Goal: Task Accomplishment & Management: Complete application form

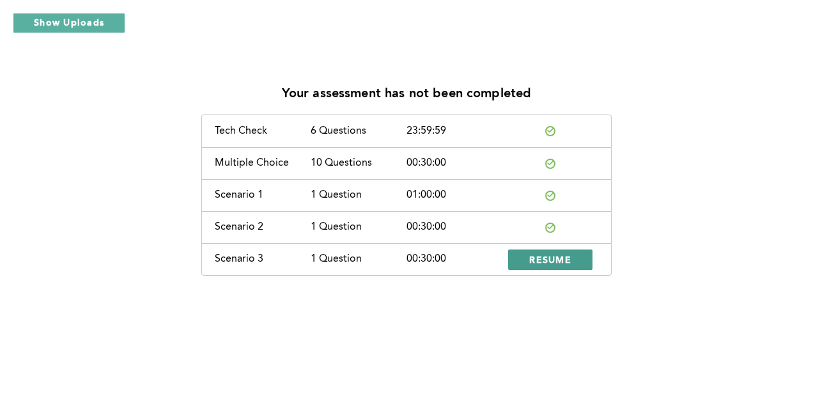
click at [549, 260] on span "RESUME" at bounding box center [550, 259] width 42 height 12
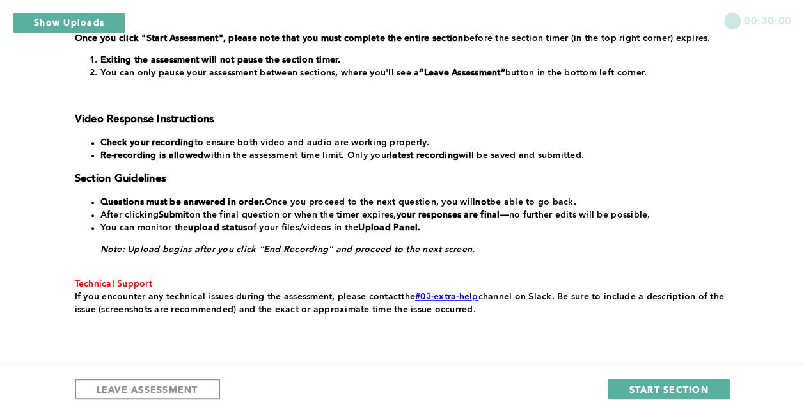
scroll to position [263, 0]
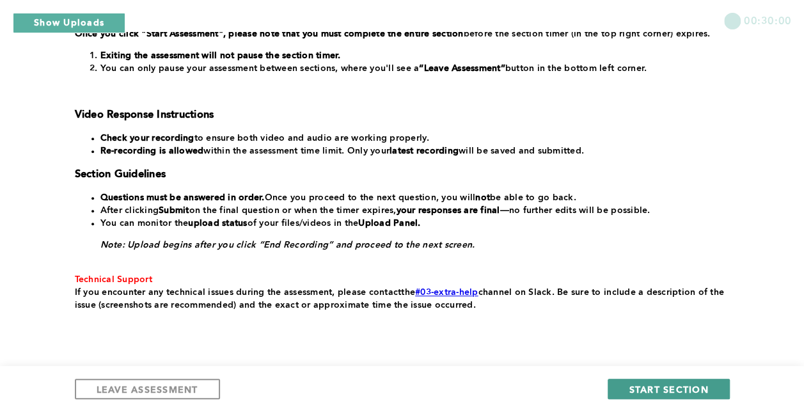
click at [637, 391] on span "START SECTION" at bounding box center [668, 389] width 79 height 12
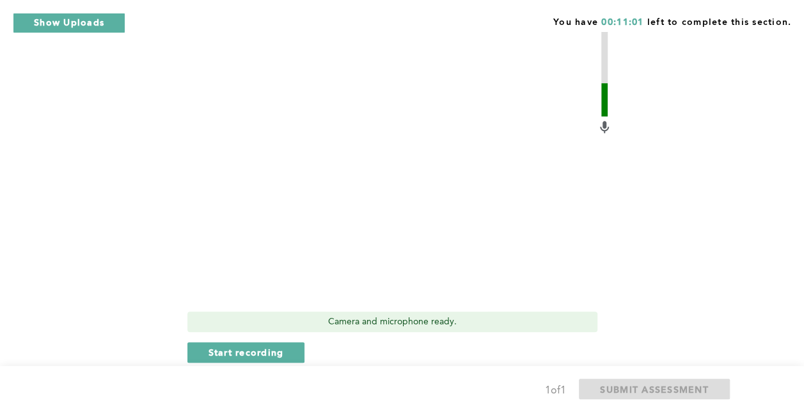
scroll to position [416, 0]
click at [283, 352] on button "Start recording" at bounding box center [246, 351] width 118 height 20
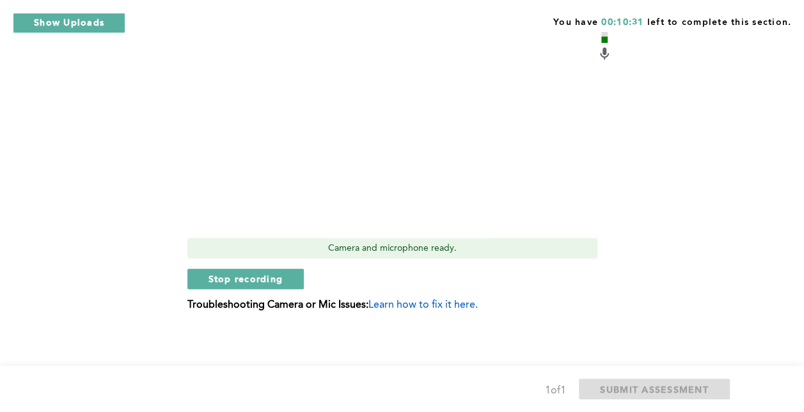
scroll to position [490, 0]
click at [266, 272] on span "Stop recording" at bounding box center [245, 278] width 75 height 12
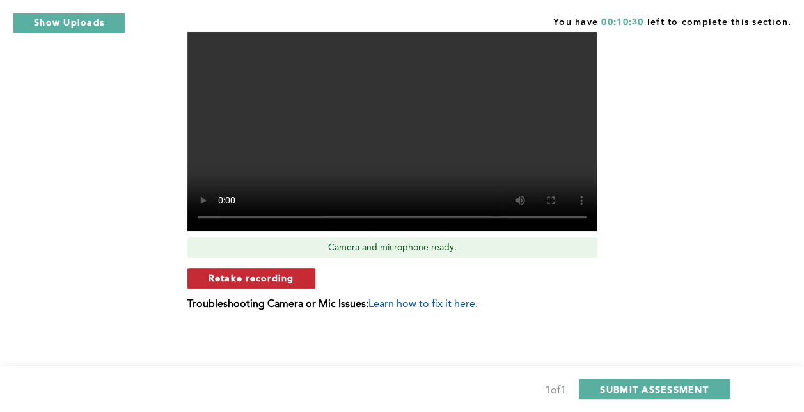
click at [278, 275] on span "Retake recording" at bounding box center [251, 278] width 86 height 12
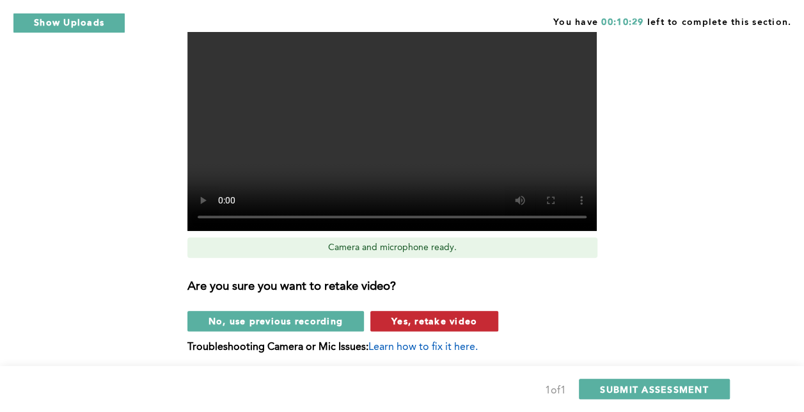
click at [429, 319] on span "Yes, retake video" at bounding box center [434, 321] width 86 height 12
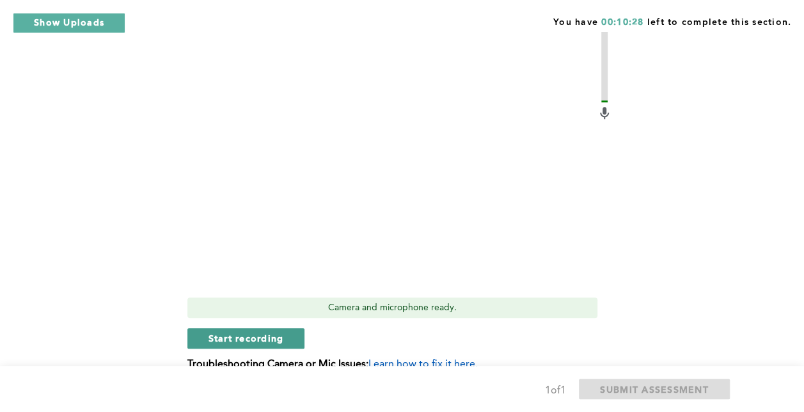
scroll to position [400, 0]
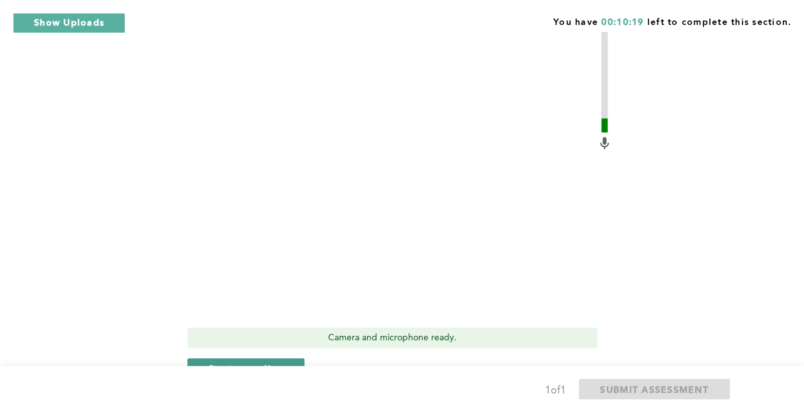
click at [276, 363] on span "Start recording" at bounding box center [245, 368] width 75 height 12
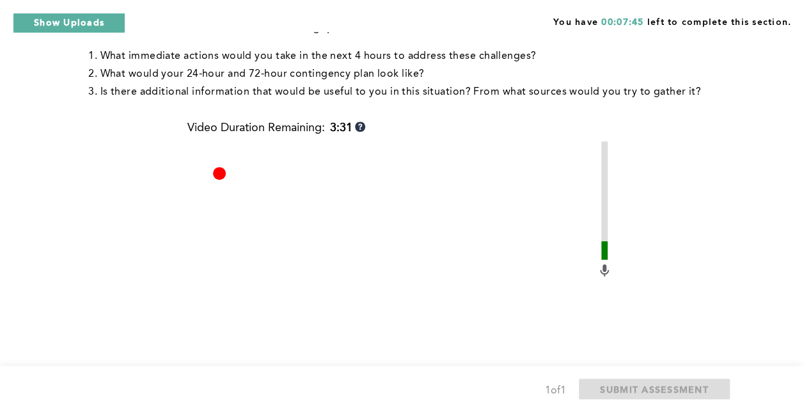
scroll to position [491, 0]
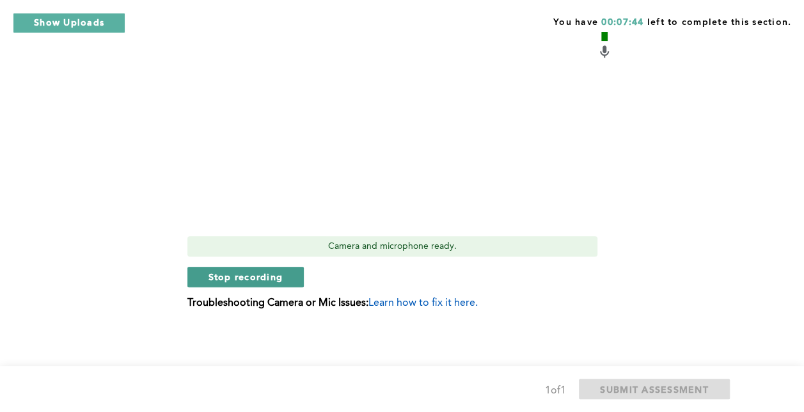
click at [256, 278] on span "Stop recording" at bounding box center [245, 277] width 75 height 12
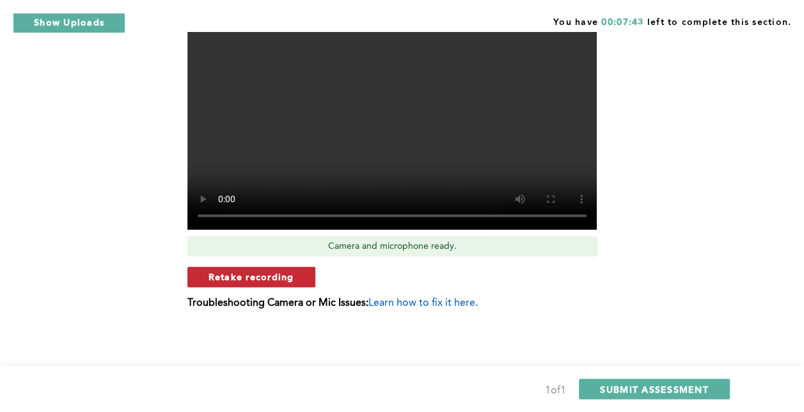
click at [274, 286] on button "Retake recording" at bounding box center [251, 277] width 128 height 20
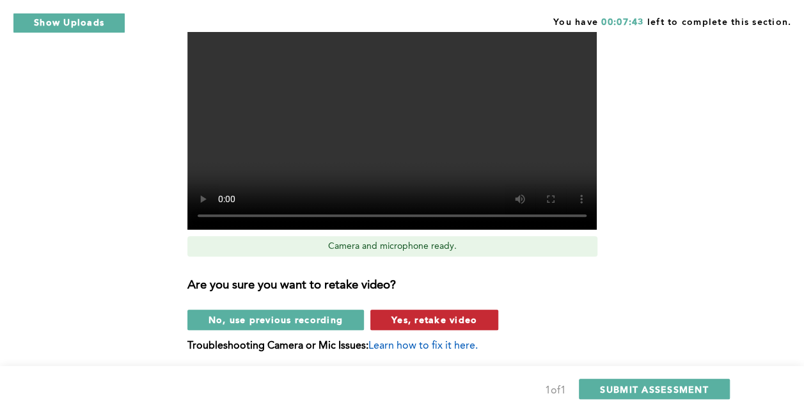
click at [433, 324] on span "Yes, retake video" at bounding box center [434, 319] width 86 height 12
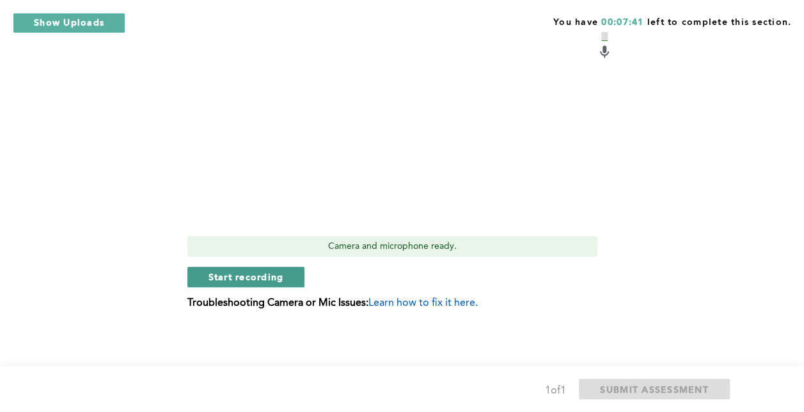
click at [266, 279] on span "Start recording" at bounding box center [245, 277] width 75 height 12
click at [296, 276] on button "Stop recording" at bounding box center [245, 277] width 117 height 20
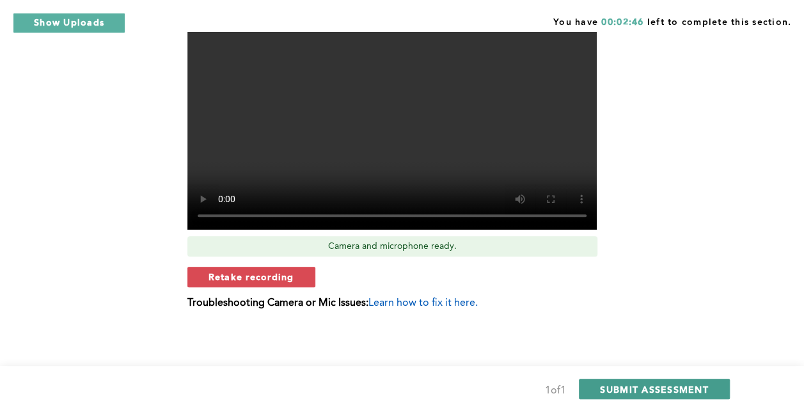
click at [604, 385] on span "SUBMIT ASSESSMENT" at bounding box center [654, 389] width 108 height 12
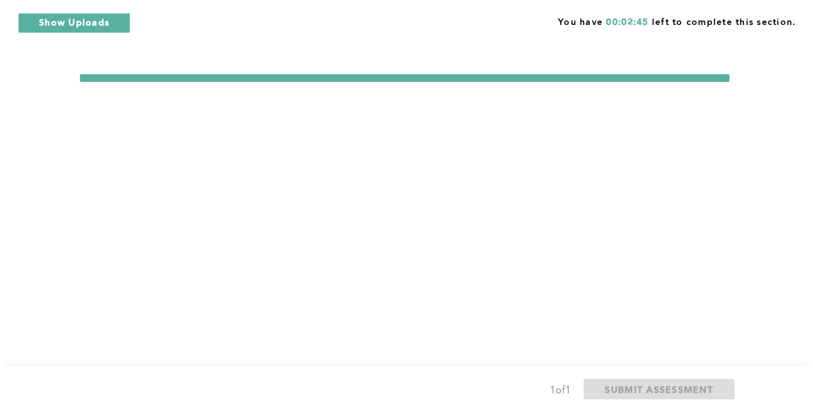
scroll to position [0, 0]
